Goal: Information Seeking & Learning: Understand process/instructions

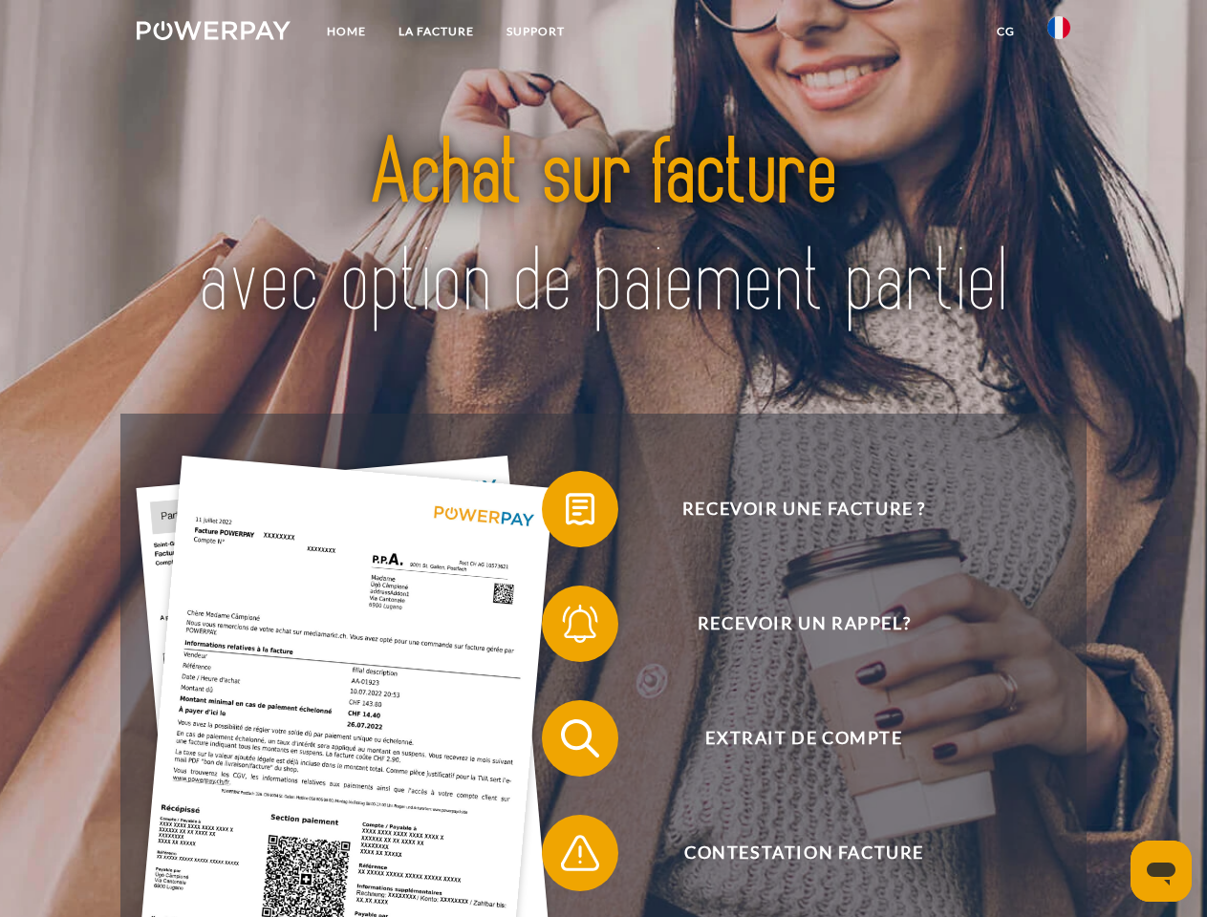
click at [213, 33] on img at bounding box center [214, 30] width 154 height 19
click at [1059, 33] on img at bounding box center [1058, 27] width 23 height 23
click at [1005, 32] on link "CG" at bounding box center [1005, 31] width 51 height 34
click at [566, 513] on span at bounding box center [552, 510] width 96 height 96
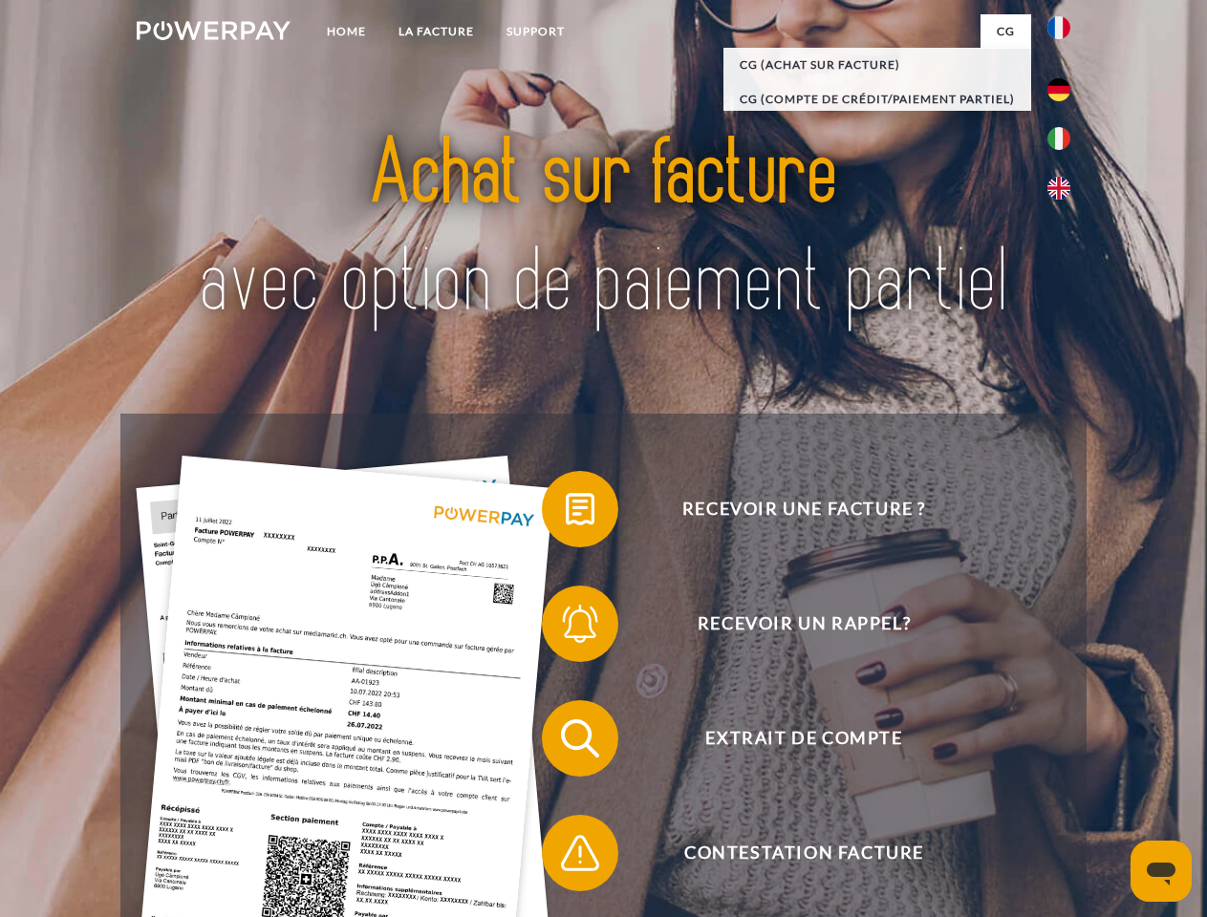
click at [566, 628] on span at bounding box center [552, 624] width 96 height 96
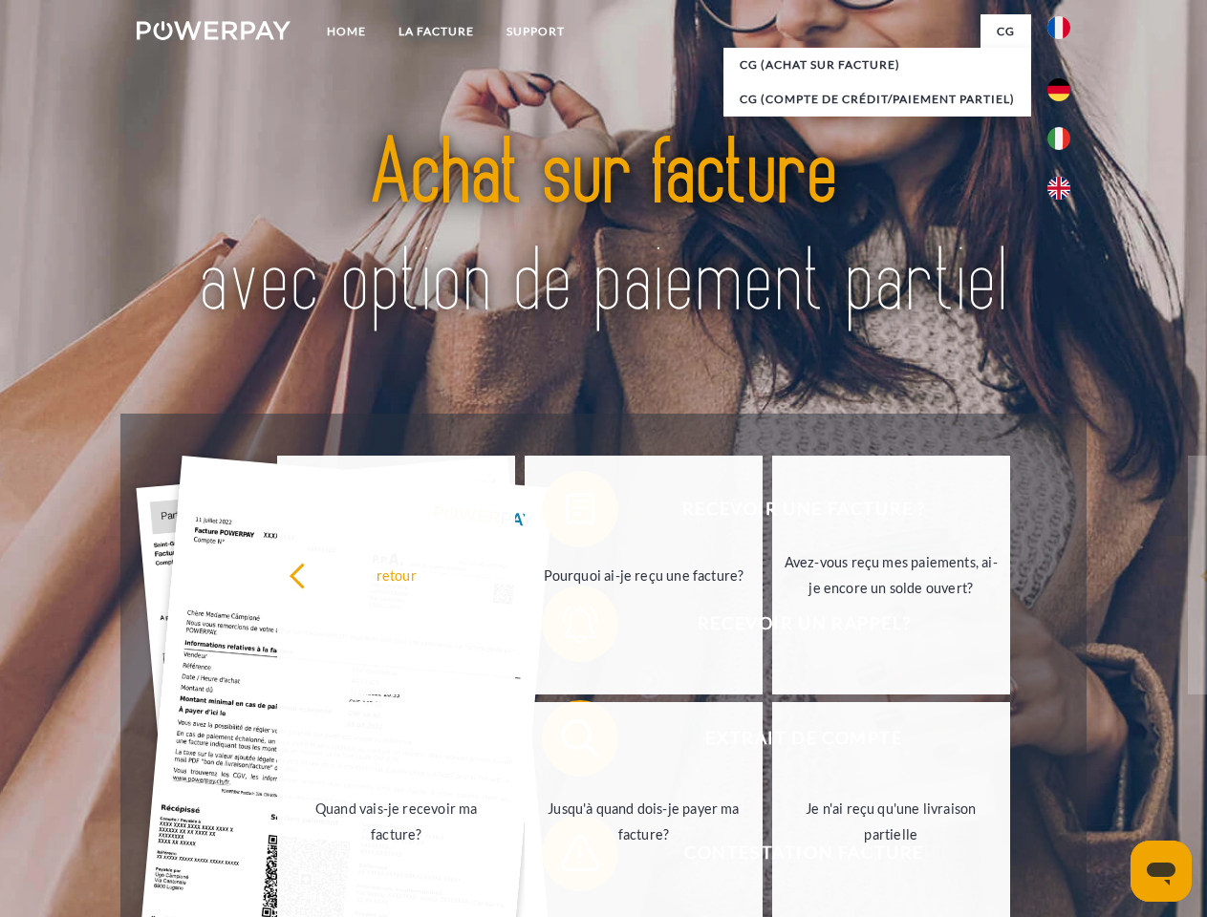
click at [566, 743] on link "Jusqu'à quand dois-je payer ma facture?" at bounding box center [644, 821] width 238 height 239
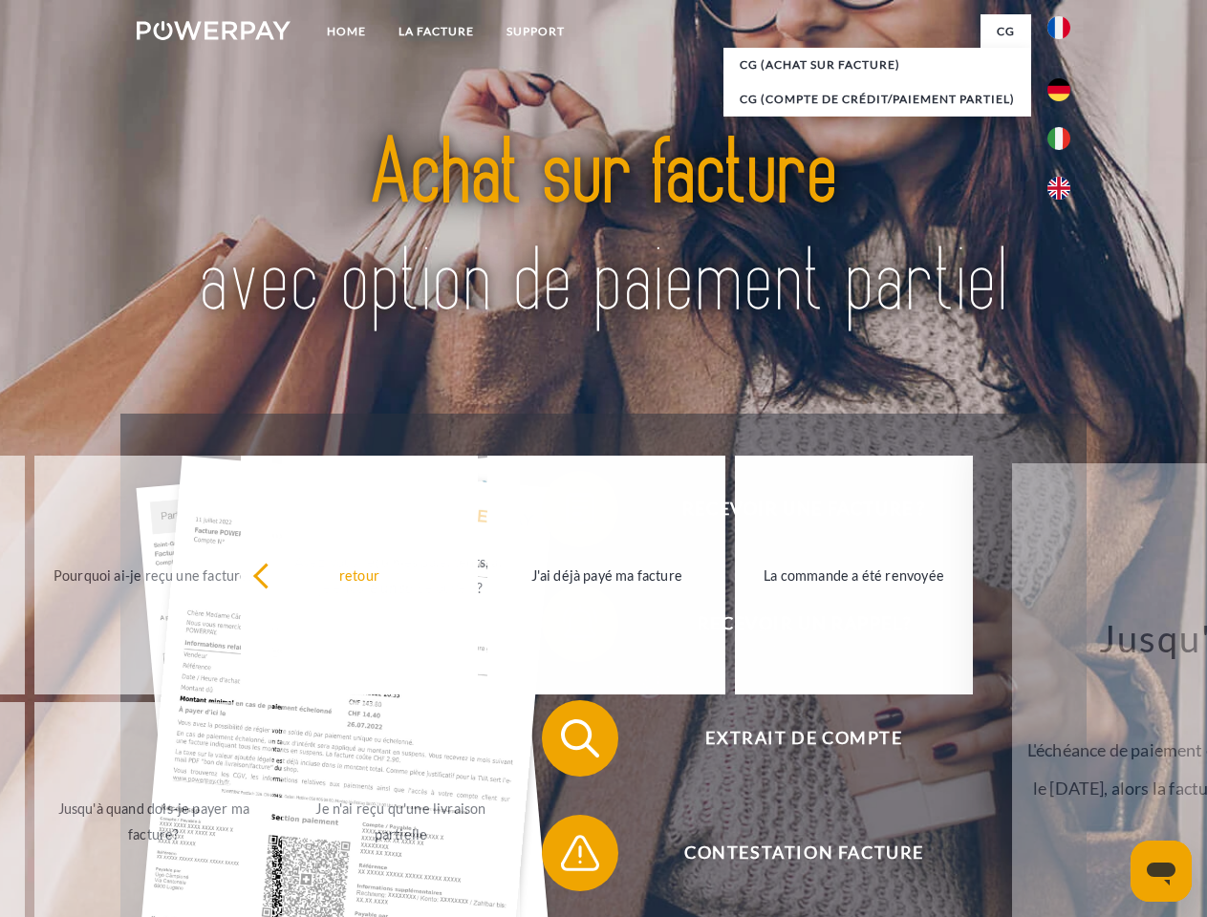
click at [566, 857] on span at bounding box center [552, 854] width 96 height 96
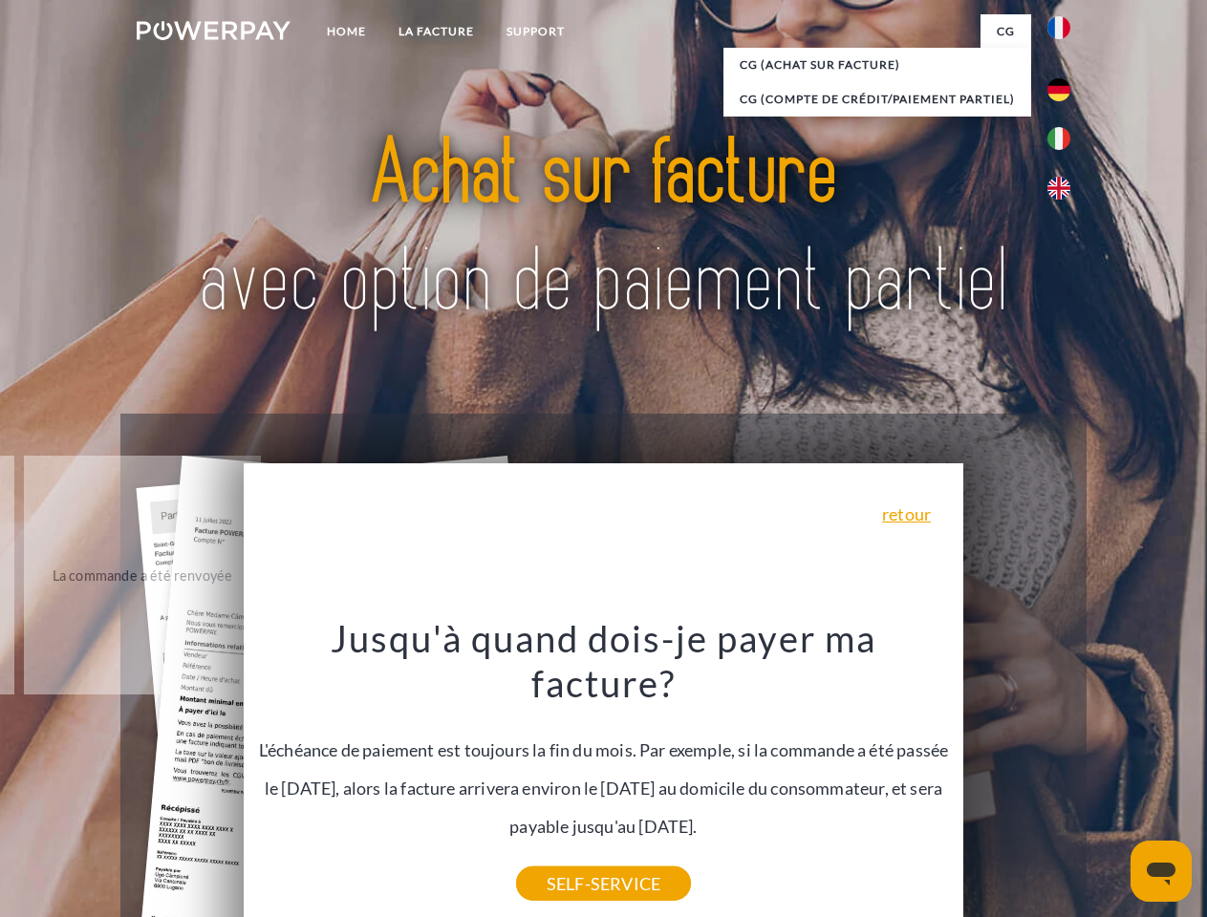
click at [1161, 872] on icon "Ouvrir la fenêtre de messagerie" at bounding box center [1161, 874] width 29 height 23
